Goal: Information Seeking & Learning: Learn about a topic

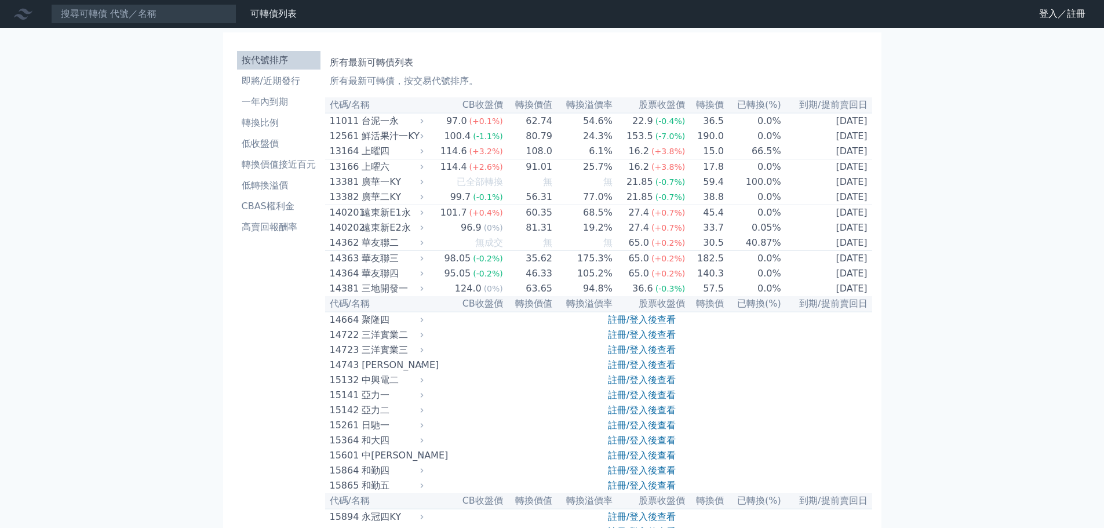
click at [1056, 19] on link "登入／註冊" at bounding box center [1062, 14] width 65 height 19
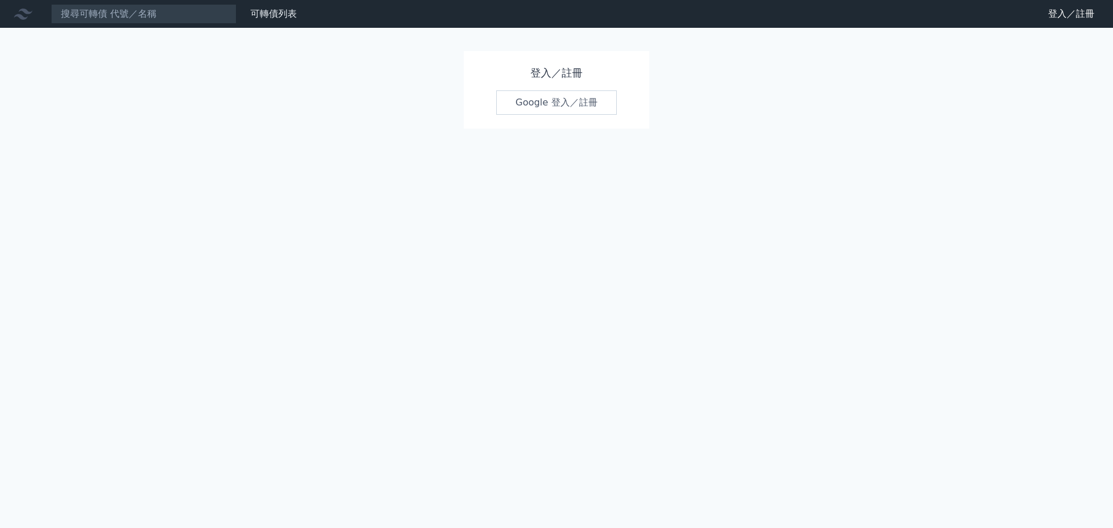
click at [580, 115] on link "Google 登入／註冊" at bounding box center [556, 102] width 121 height 24
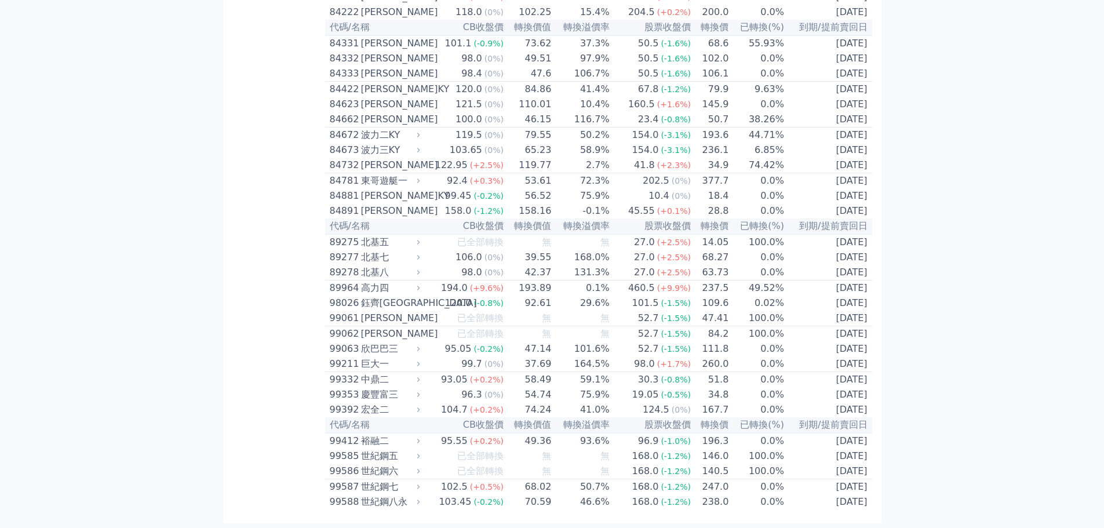
scroll to position [8537, 0]
click at [361, 342] on div "欣巴巴三" at bounding box center [389, 349] width 57 height 14
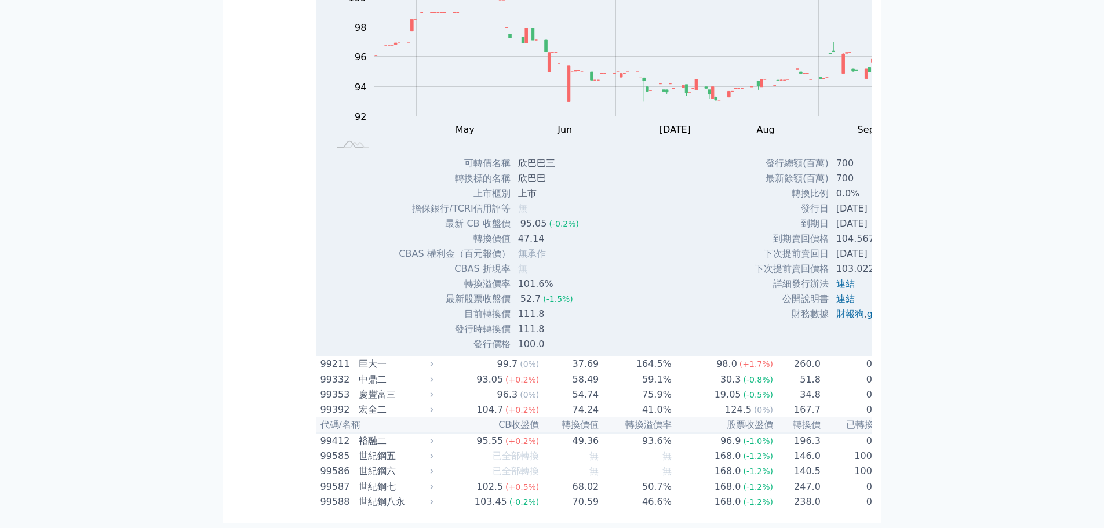
scroll to position [8374, 0]
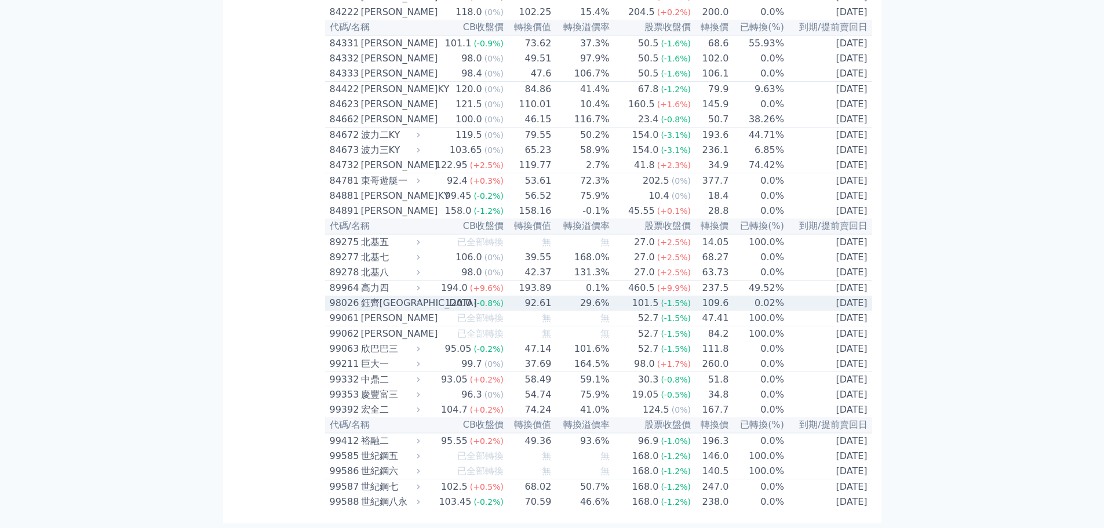
click at [361, 310] on div "鈺齊[GEOGRAPHIC_DATA]" at bounding box center [389, 303] width 57 height 14
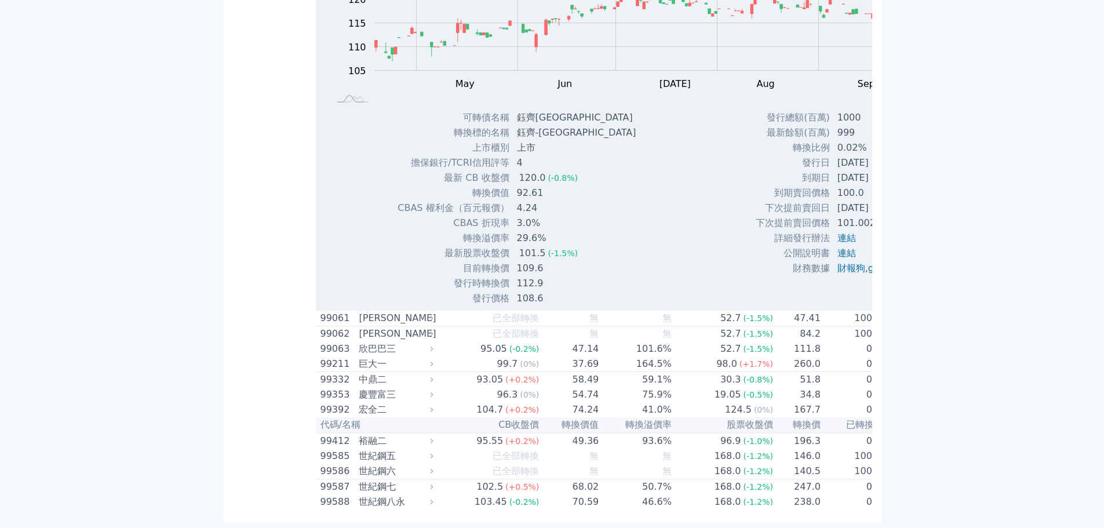
scroll to position [8515, 0]
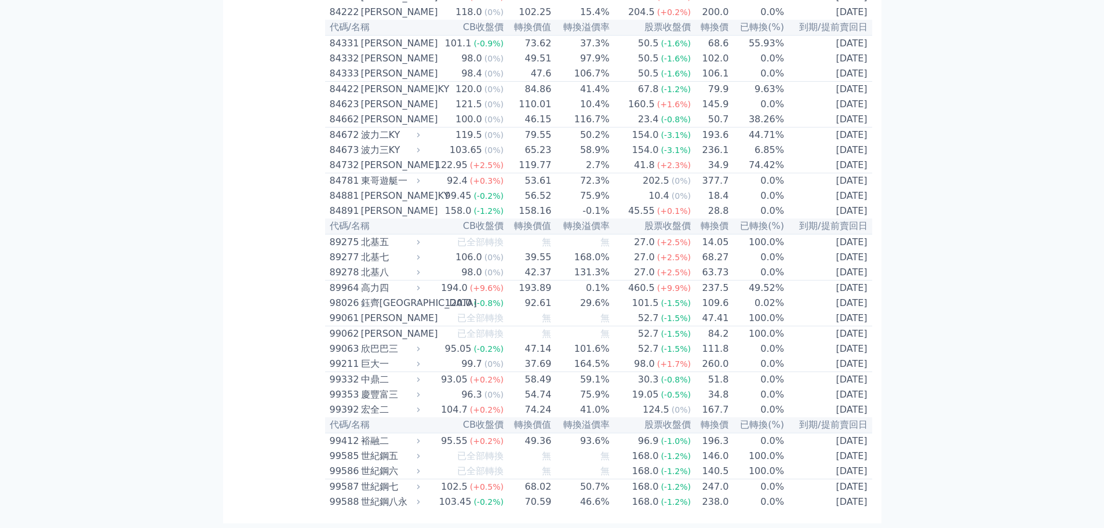
scroll to position [8229, 0]
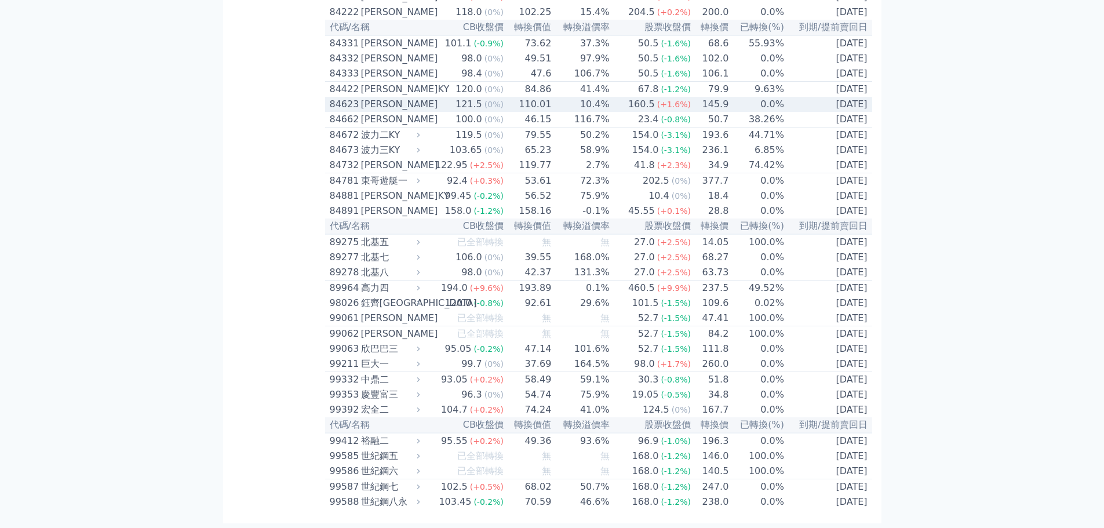
click at [361, 111] on div "[PERSON_NAME]" at bounding box center [389, 104] width 57 height 14
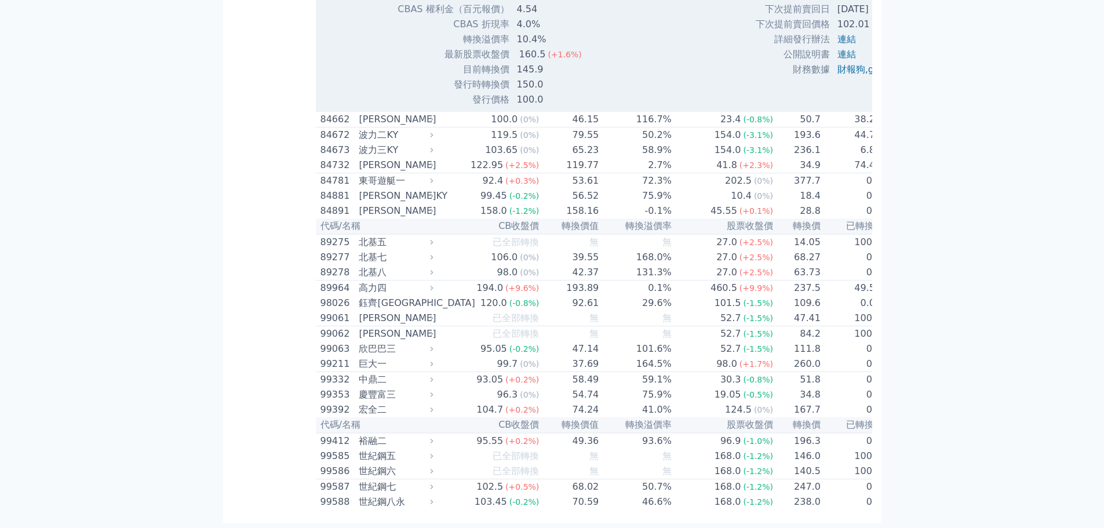
scroll to position [8305, 0]
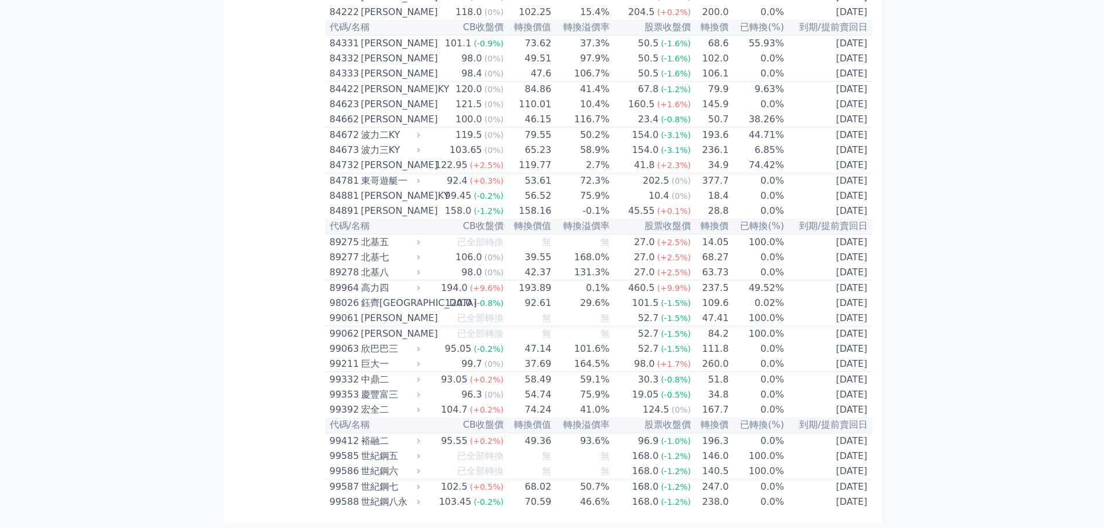
scroll to position [7123, 0]
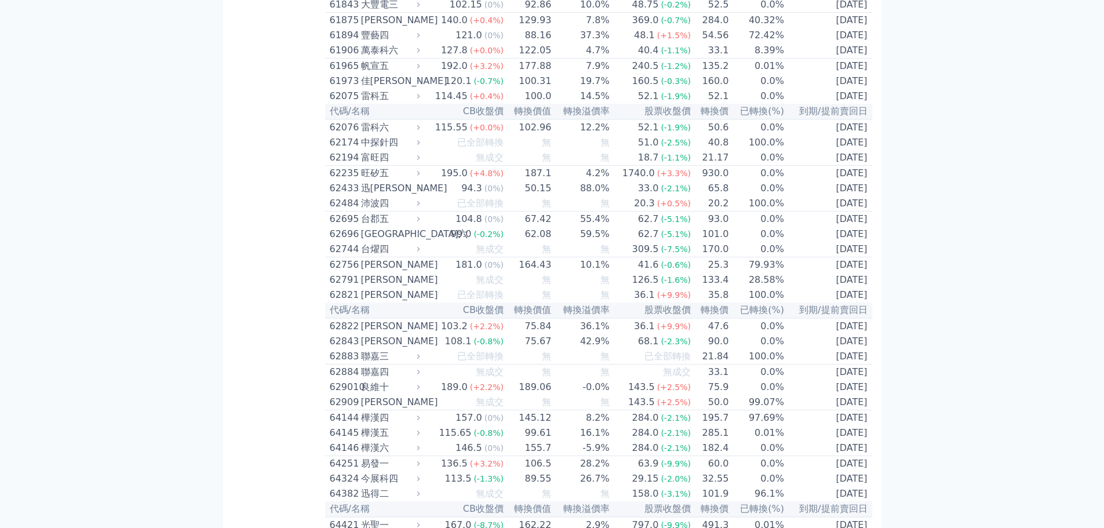
scroll to position [4365, 0]
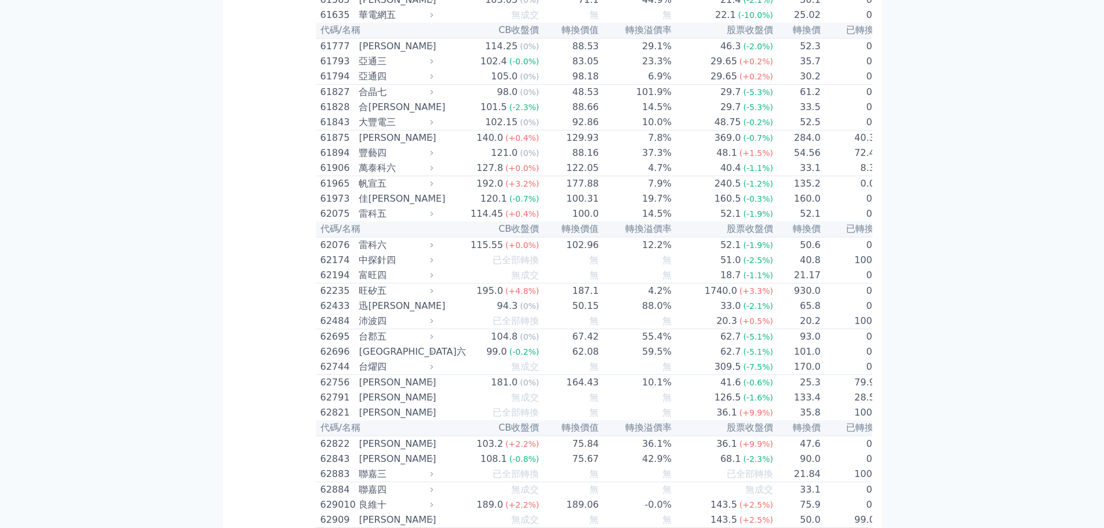
scroll to position [4549, 0]
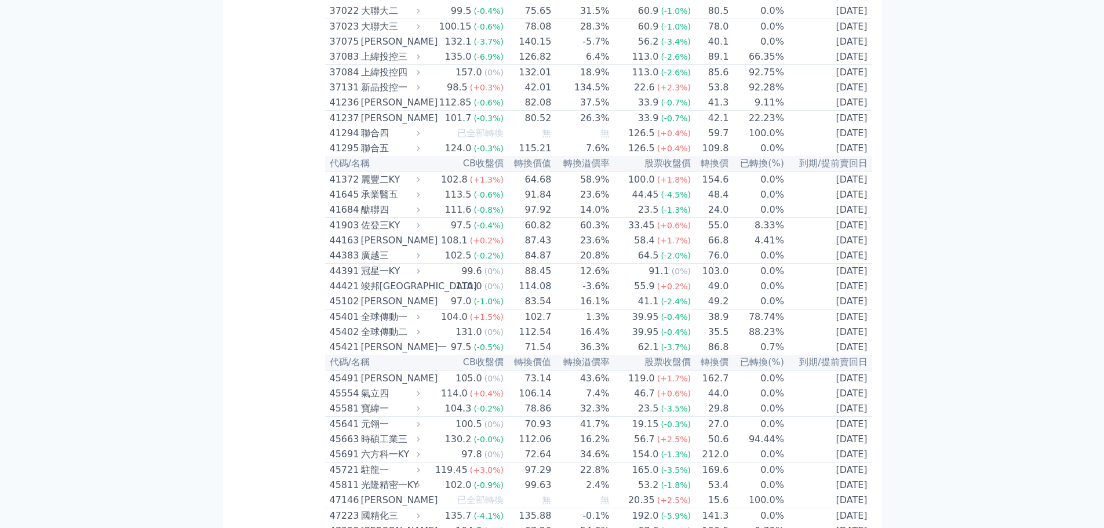
scroll to position [2900, 0]
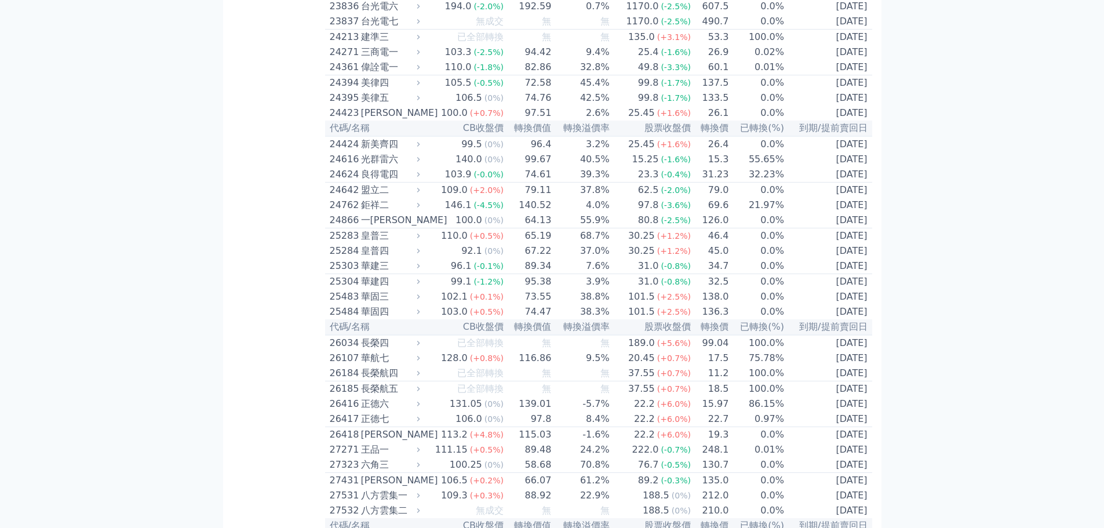
scroll to position [974, 0]
